Goal: Check status: Verify the current state of an ongoing process or item

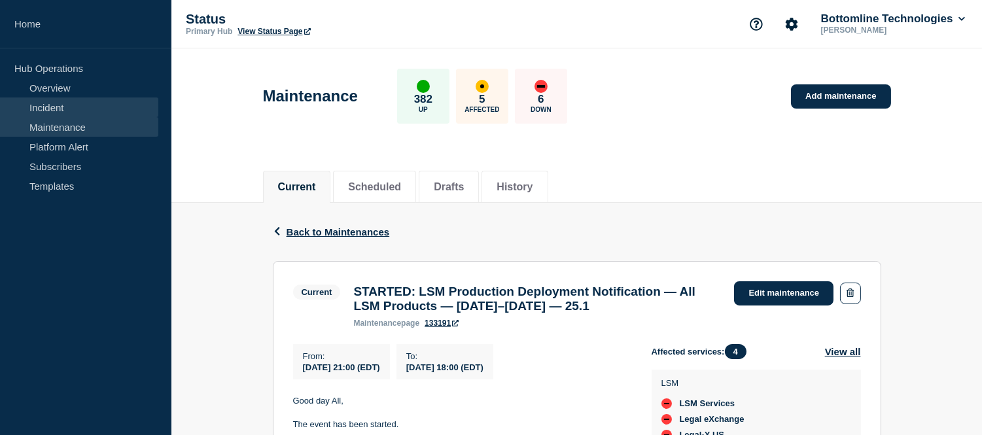
click at [64, 109] on link "Incident" at bounding box center [79, 108] width 158 height 20
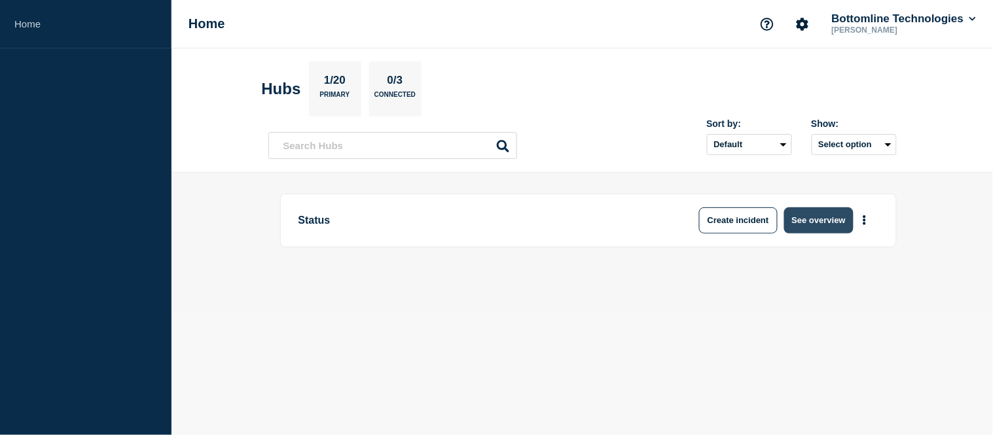
click at [801, 213] on button "See overview" at bounding box center [818, 220] width 69 height 26
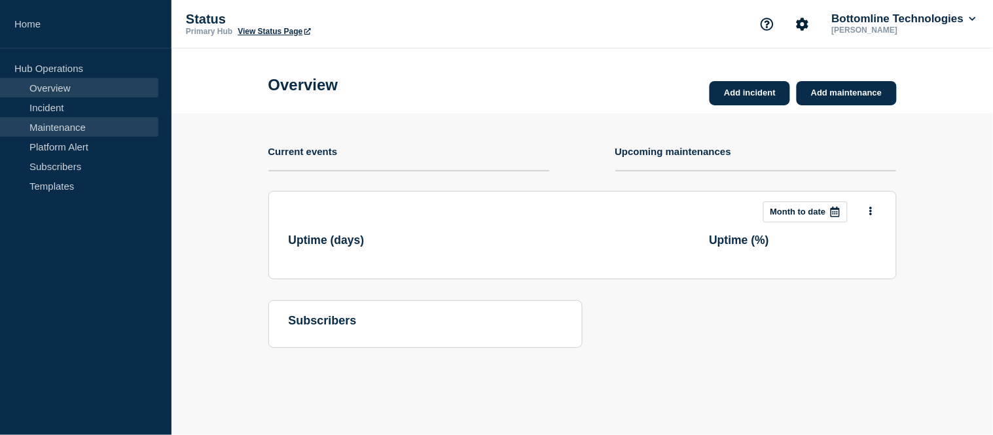
click at [56, 122] on link "Maintenance" at bounding box center [79, 127] width 158 height 20
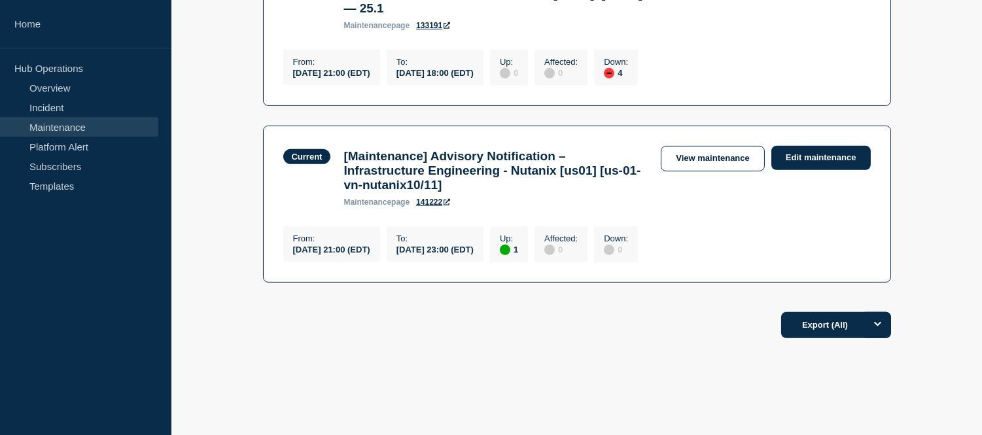
scroll to position [1018, 0]
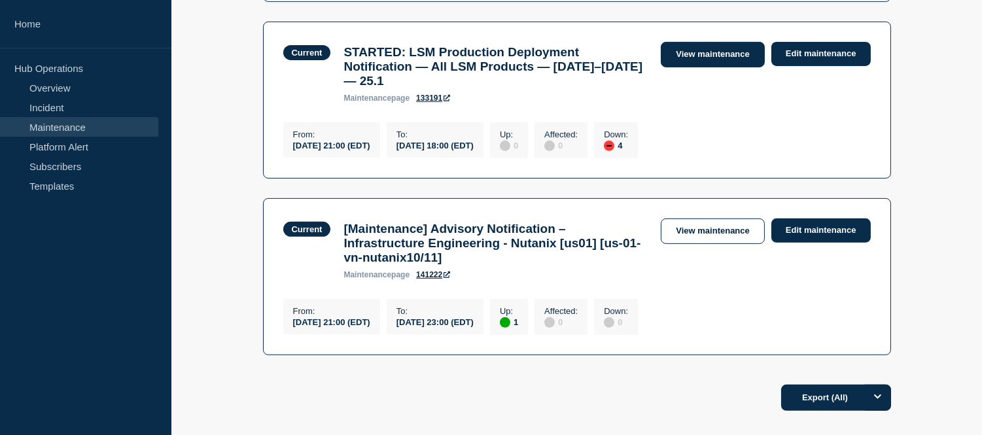
click at [698, 67] on link "View maintenance" at bounding box center [712, 55] width 103 height 26
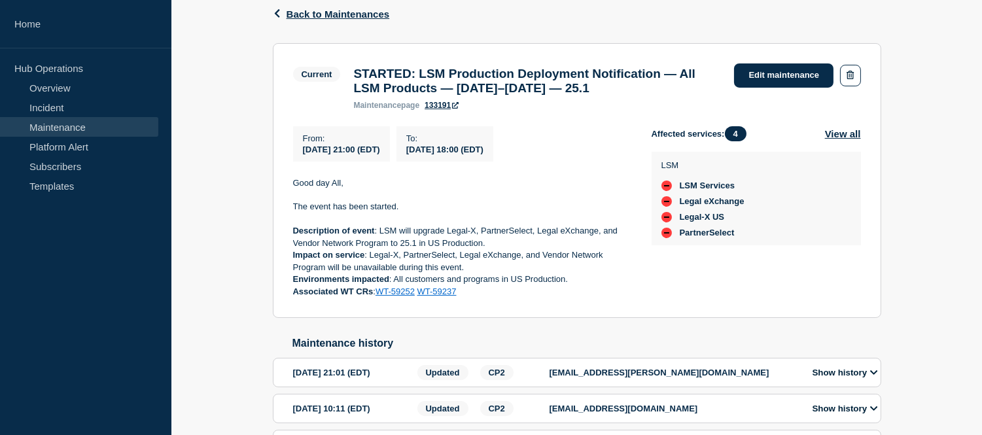
scroll to position [291, 0]
